Goal: Book appointment/travel/reservation

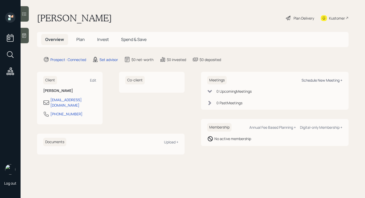
click at [306, 81] on div "Schedule New Meeting +" at bounding box center [322, 80] width 41 height 5
select select "round-[PERSON_NAME]"
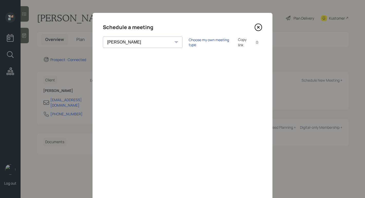
click at [189, 43] on div "Choose my own meeting type" at bounding box center [210, 42] width 43 height 10
click at [260, 27] on icon at bounding box center [259, 27] width 8 height 8
